Goal: Information Seeking & Learning: Learn about a topic

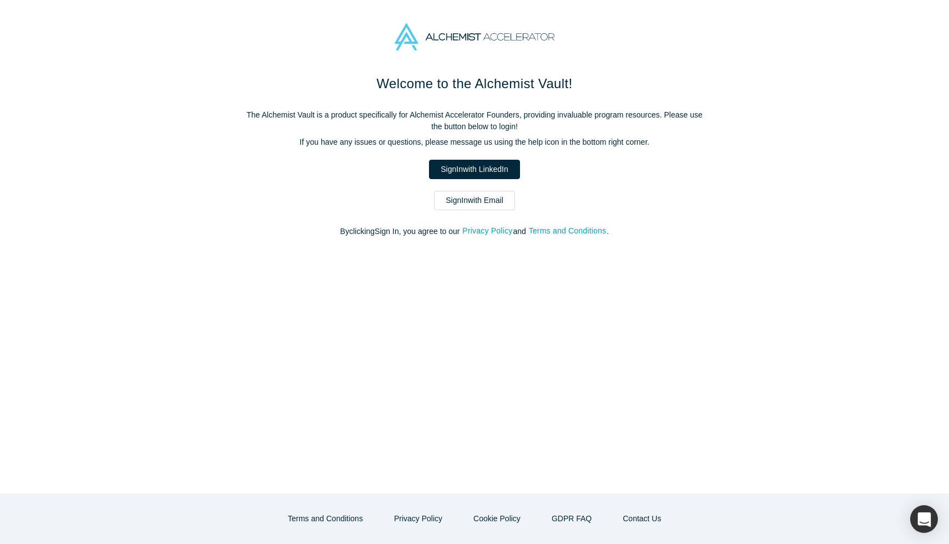
click at [487, 169] on link "Sign In with LinkedIn" at bounding box center [474, 169] width 90 height 19
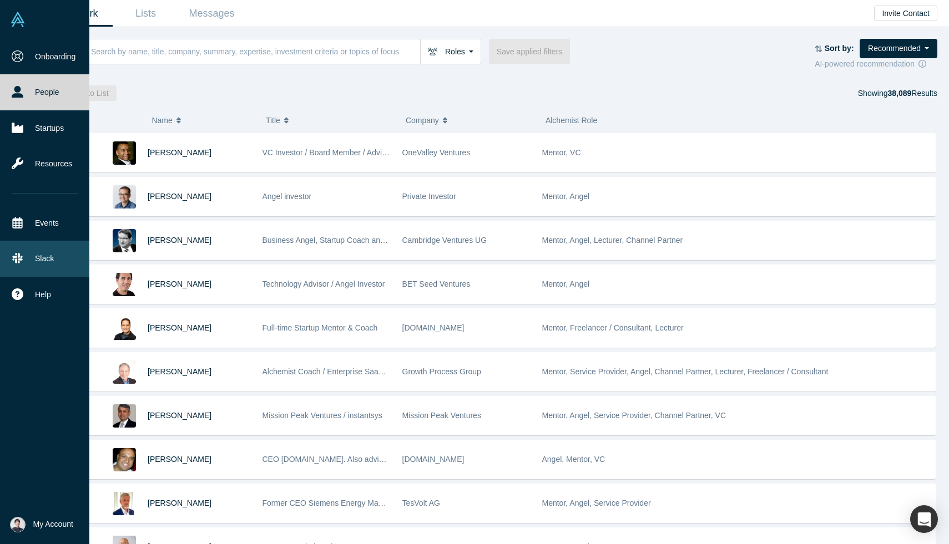
click at [40, 264] on link "Slack" at bounding box center [44, 259] width 89 height 36
click at [55, 218] on link "Events" at bounding box center [44, 223] width 89 height 36
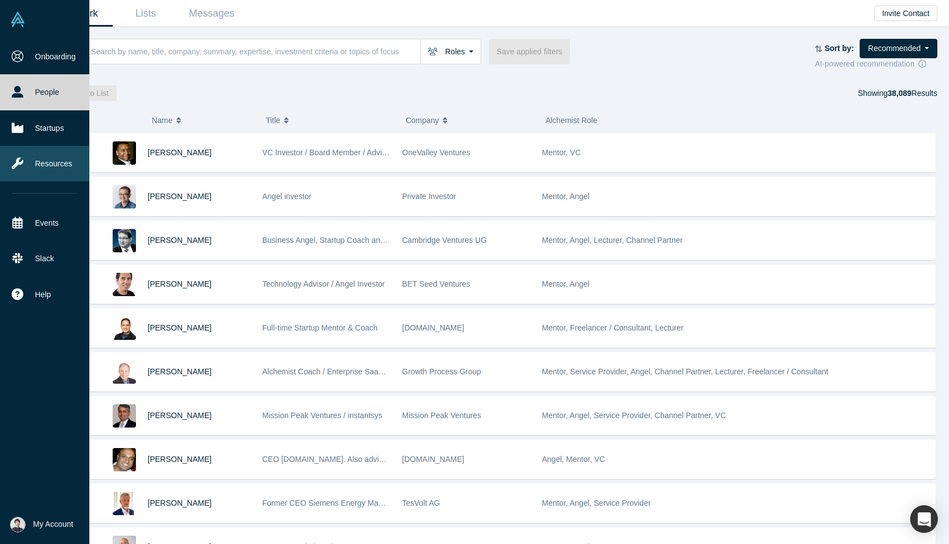
click at [31, 170] on link "Resources" at bounding box center [44, 164] width 89 height 36
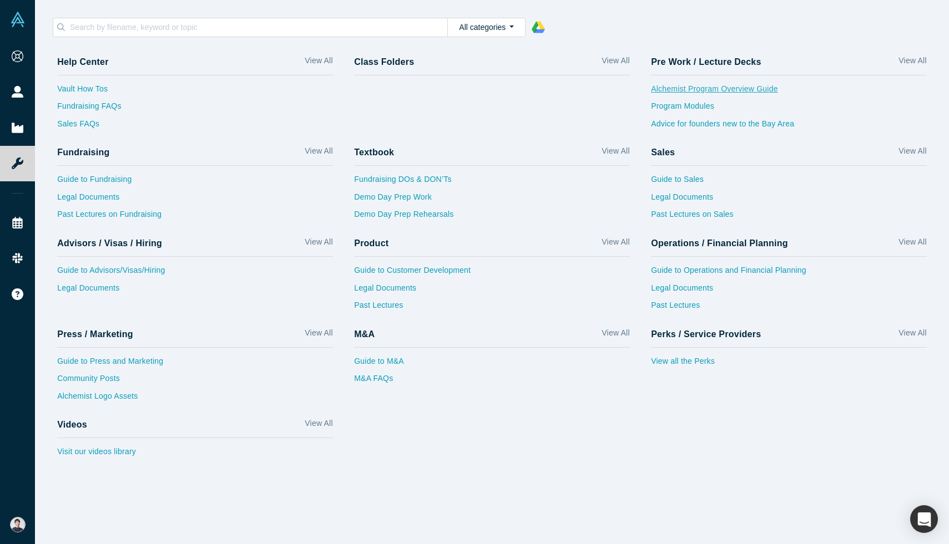
click at [676, 89] on link "Alchemist Program Overview Guide" at bounding box center [789, 92] width 276 height 18
click at [725, 114] on link "Program Modules" at bounding box center [789, 109] width 276 height 18
click at [725, 125] on link "Advice for founders new to the Bay Area" at bounding box center [789, 127] width 276 height 18
click at [703, 126] on link "Advice for founders new to the Bay Area" at bounding box center [789, 127] width 276 height 18
click at [698, 186] on link "Guide to Sales" at bounding box center [789, 183] width 276 height 18
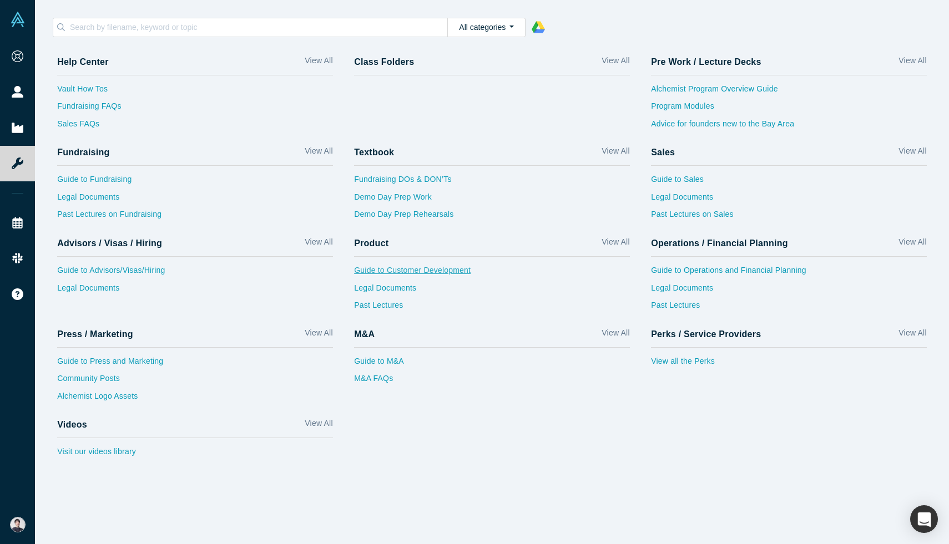
click at [418, 272] on link "Guide to Customer Development" at bounding box center [492, 274] width 276 height 18
click at [122, 438] on div "Videos View All" at bounding box center [195, 427] width 276 height 23
click at [118, 451] on link "Visit our videos library" at bounding box center [195, 455] width 276 height 18
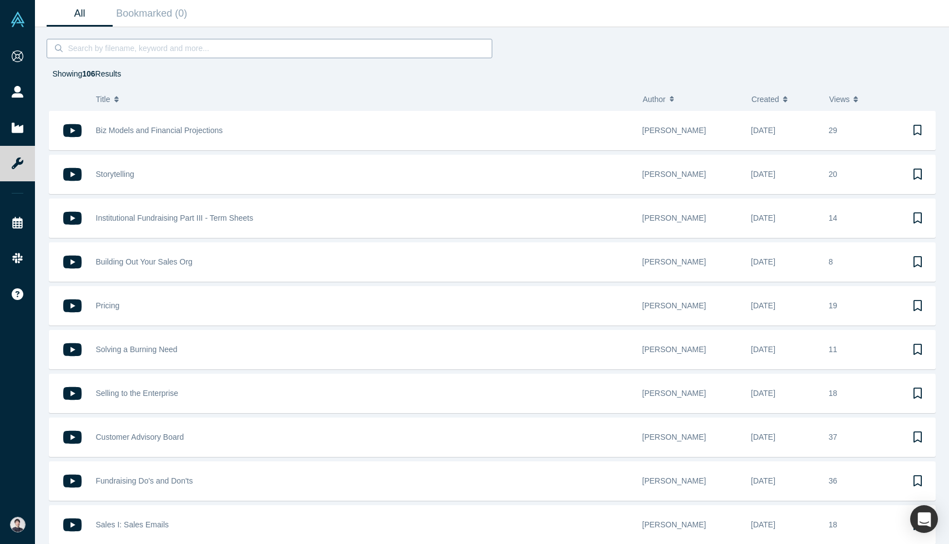
click at [325, 57] on div at bounding box center [270, 48] width 446 height 19
click at [323, 54] on input at bounding box center [273, 48] width 413 height 14
type input "customer"
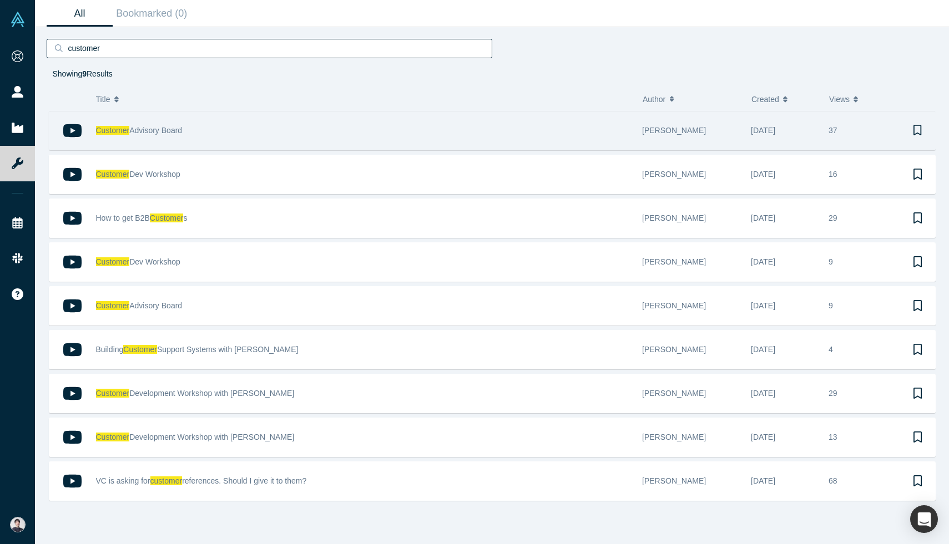
click at [334, 128] on div "Customer Advisory Board" at bounding box center [363, 131] width 535 height 38
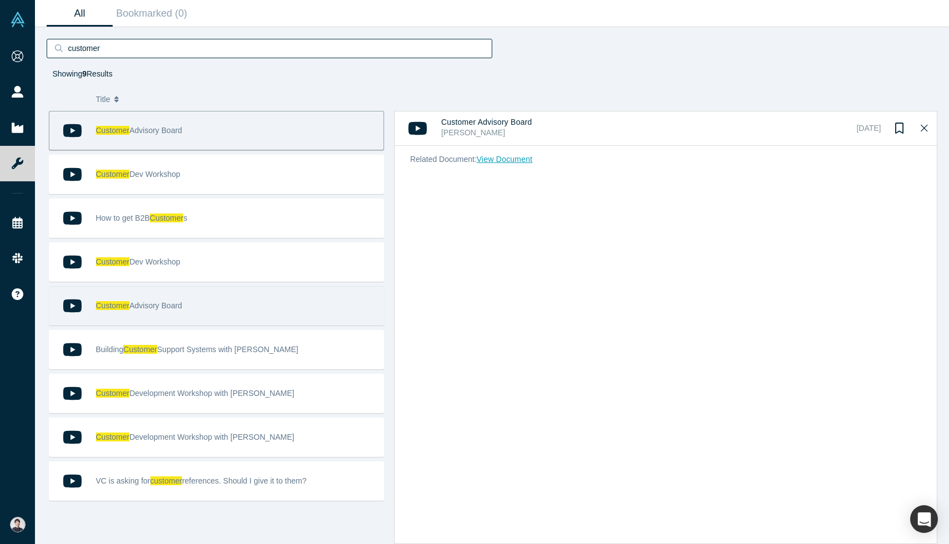
click at [291, 293] on div "Customer Advisory Board" at bounding box center [237, 306] width 282 height 38
click at [290, 139] on div "Customer Advisory Board" at bounding box center [237, 131] width 282 height 38
